Goal: Obtain resource: Obtain resource

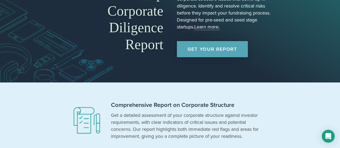
click at [195, 50] on link "Get Your Report" at bounding box center [212, 49] width 71 height 16
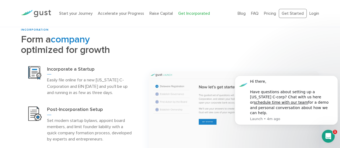
scroll to position [211, 0]
click at [175, 117] on img at bounding box center [233, 125] width 170 height 108
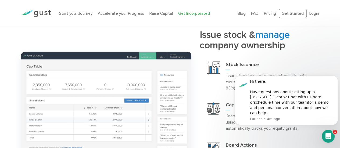
scroll to position [454, 0]
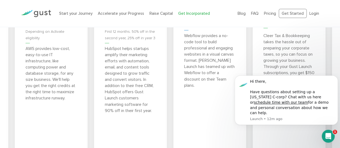
scroll to position [2123, 0]
